Goal: Obtain resource: Obtain resource

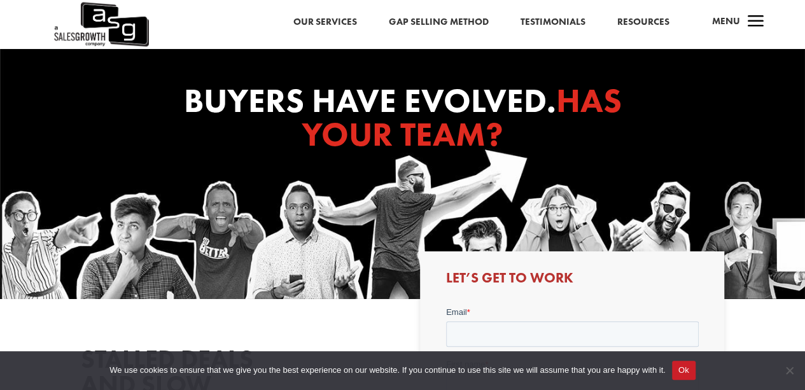
click at [632, 18] on link "Resources" at bounding box center [643, 22] width 52 height 17
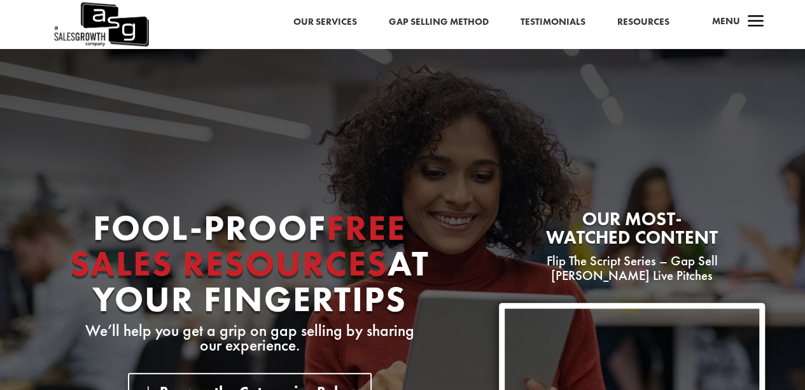
scroll to position [341, 0]
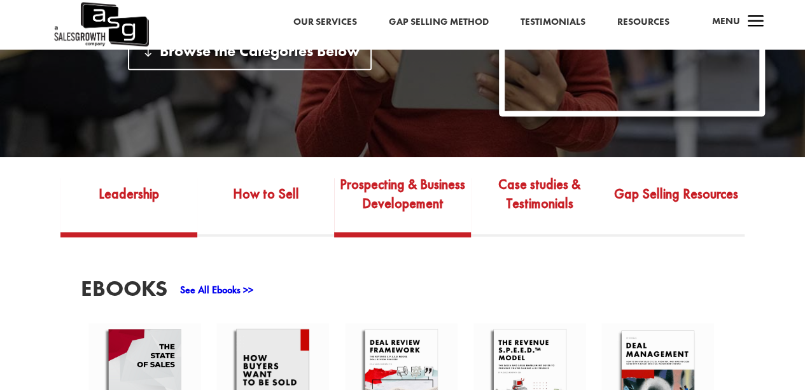
click at [418, 195] on link "Prospecting & Business Developement" at bounding box center [402, 203] width 137 height 60
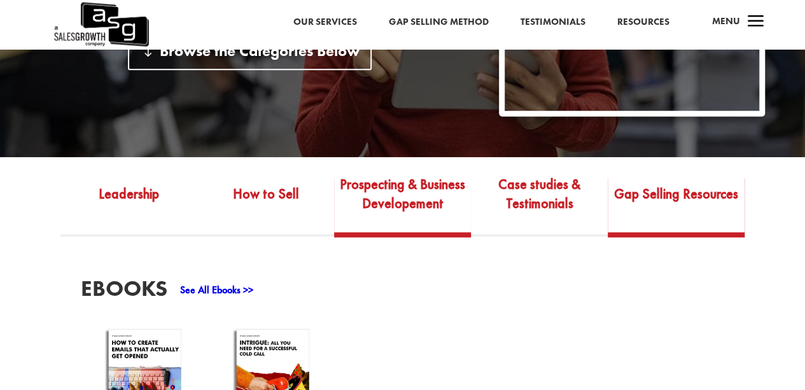
click at [703, 195] on link "Gap Selling Resources" at bounding box center [675, 203] width 137 height 60
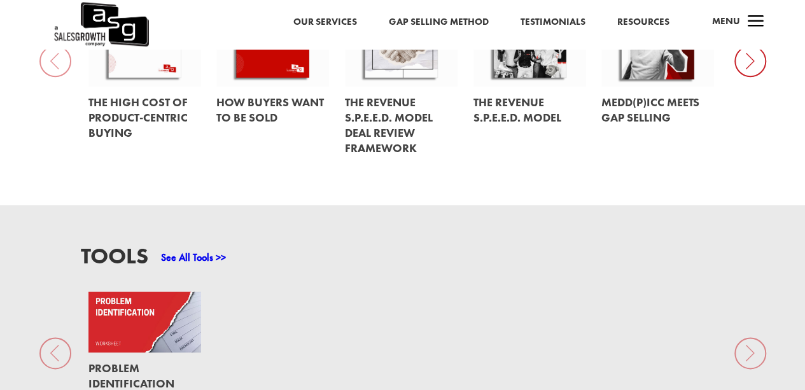
scroll to position [838, 0]
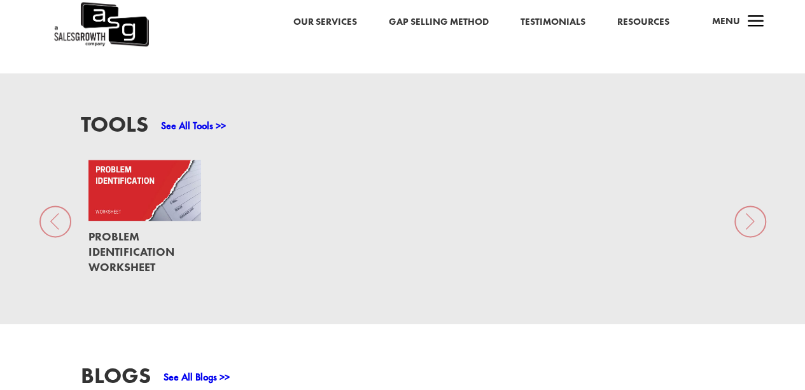
click at [150, 202] on link at bounding box center [144, 190] width 113 height 61
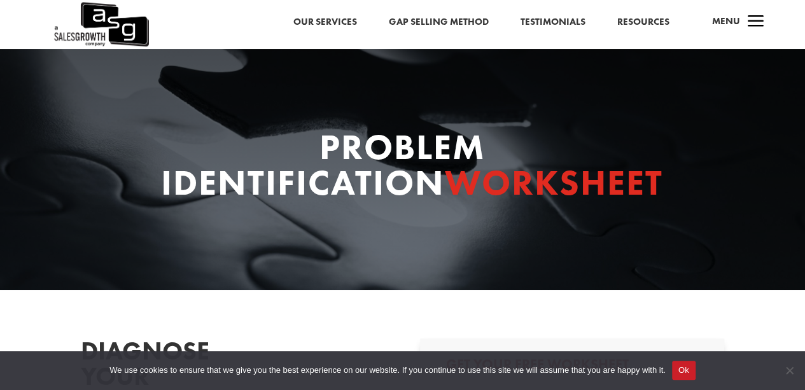
click at [688, 372] on button "Ok" at bounding box center [684, 370] width 24 height 19
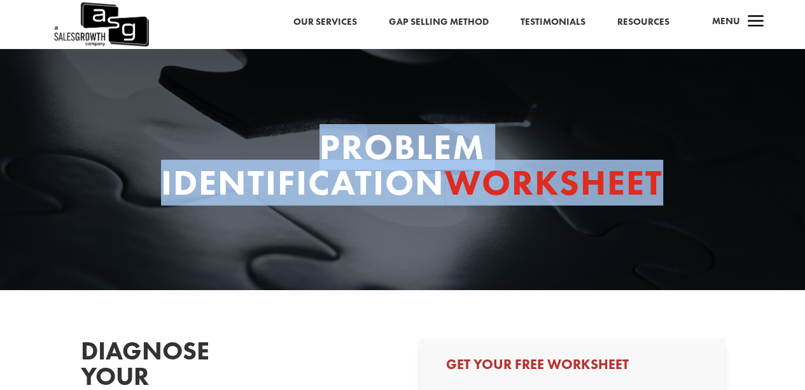
drag, startPoint x: 315, startPoint y: 152, endPoint x: 676, endPoint y: 192, distance: 363.5
click at [676, 192] on div "Problem Identification Worksheet" at bounding box center [403, 168] width 644 height 78
copy h1 "Problem Identification Worksheet"
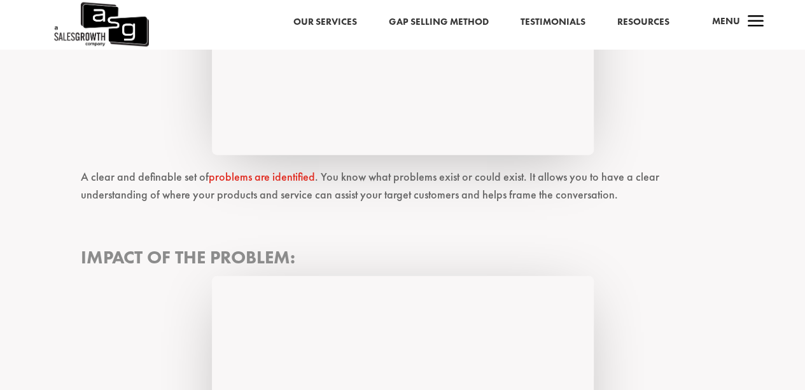
scroll to position [1483, 0]
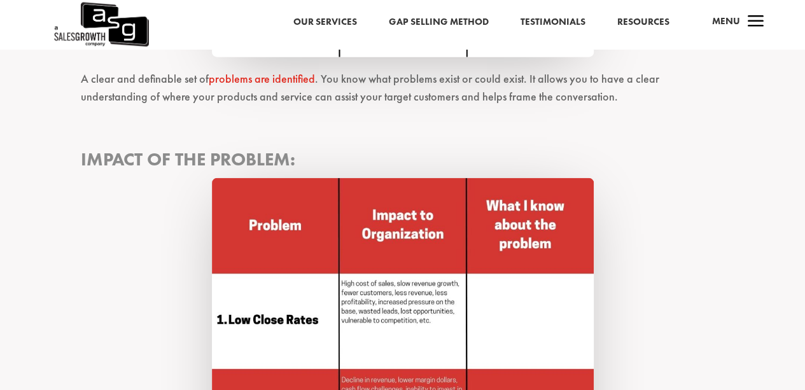
click at [387, 302] on img at bounding box center [403, 369] width 382 height 382
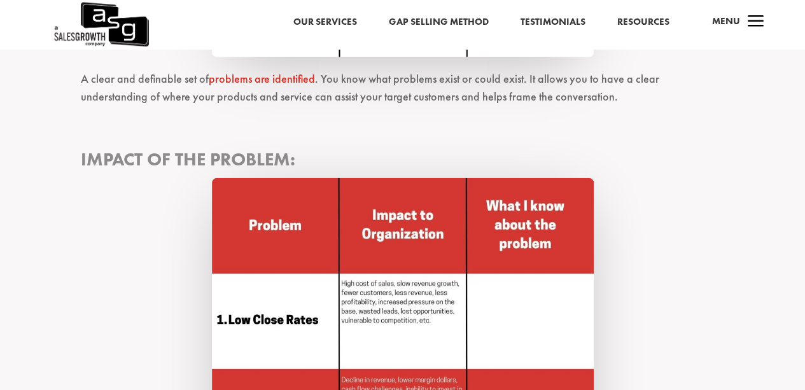
drag, startPoint x: 387, startPoint y: 302, endPoint x: 357, endPoint y: 286, distance: 33.6
click at [357, 286] on img at bounding box center [403, 369] width 382 height 382
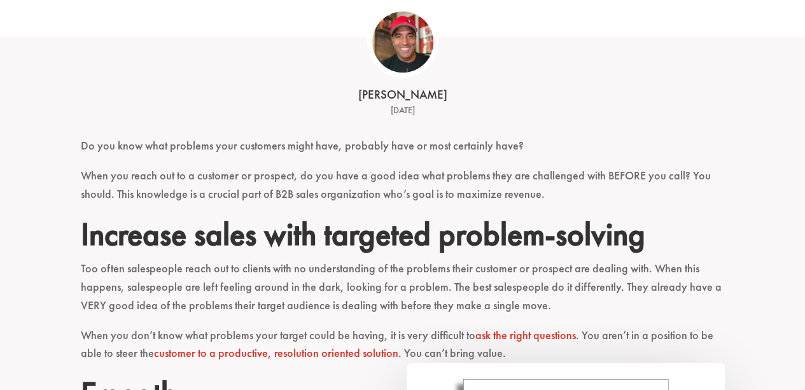
scroll to position [0, 0]
